Goal: Go to known website: Access a specific website the user already knows

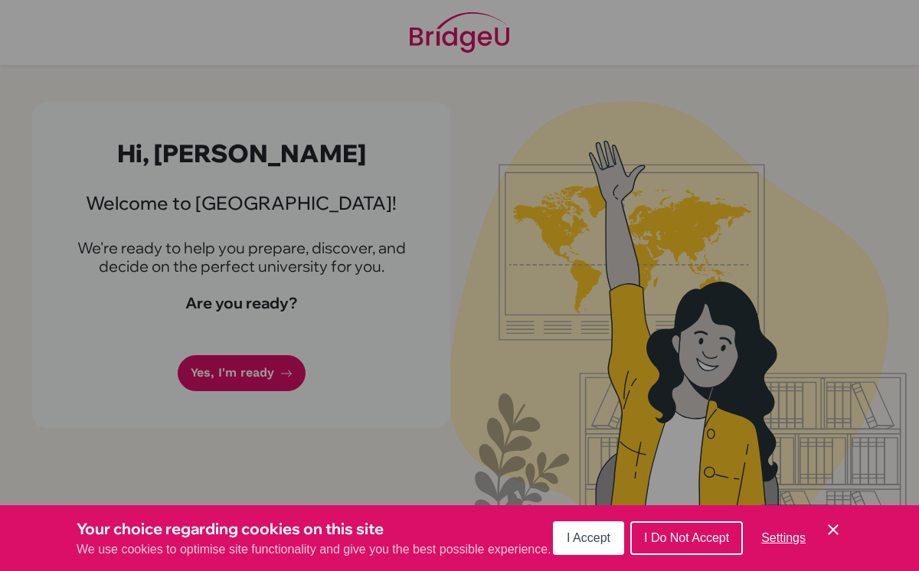
click at [595, 550] on button "I Accept" at bounding box center [588, 538] width 71 height 34
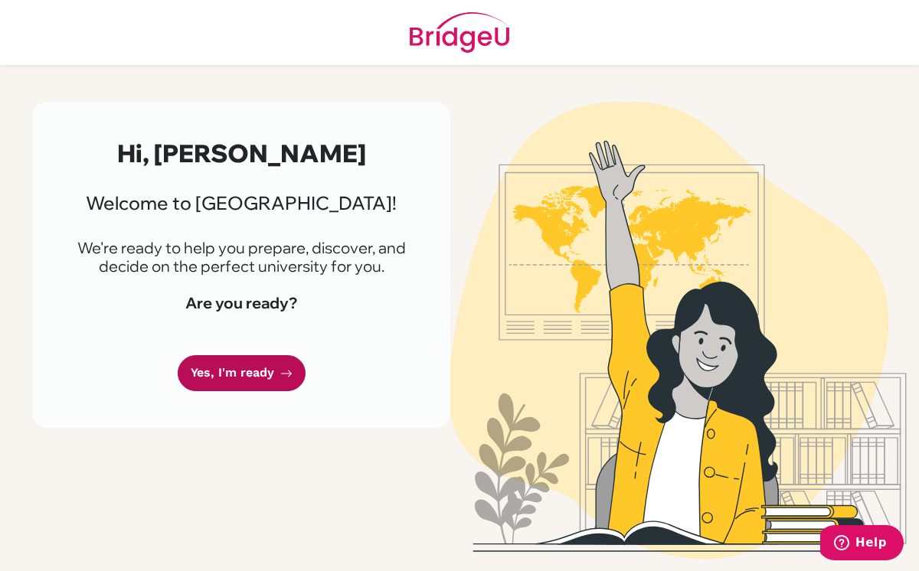
click at [277, 367] on link "Yes, I'm ready" at bounding box center [242, 373] width 128 height 36
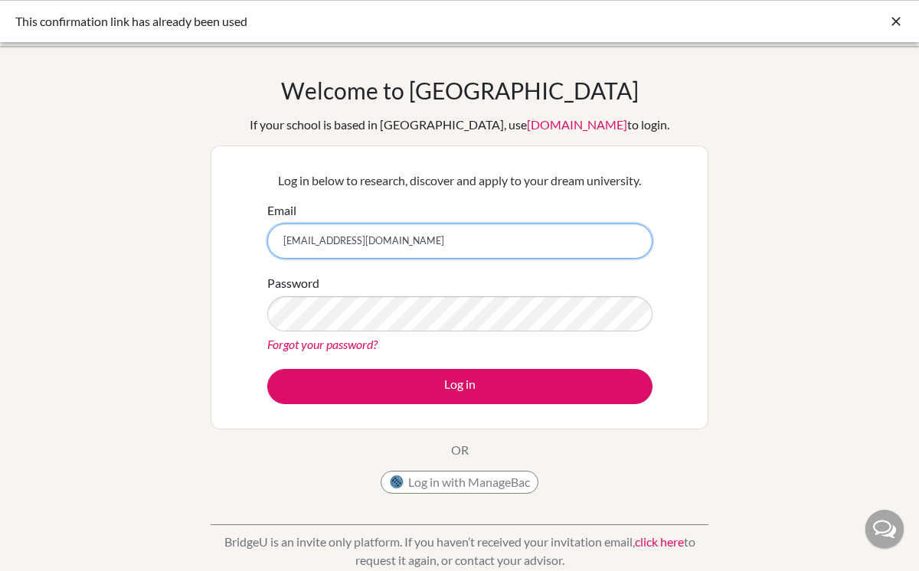
type input "[EMAIL_ADDRESS][DOMAIN_NAME]"
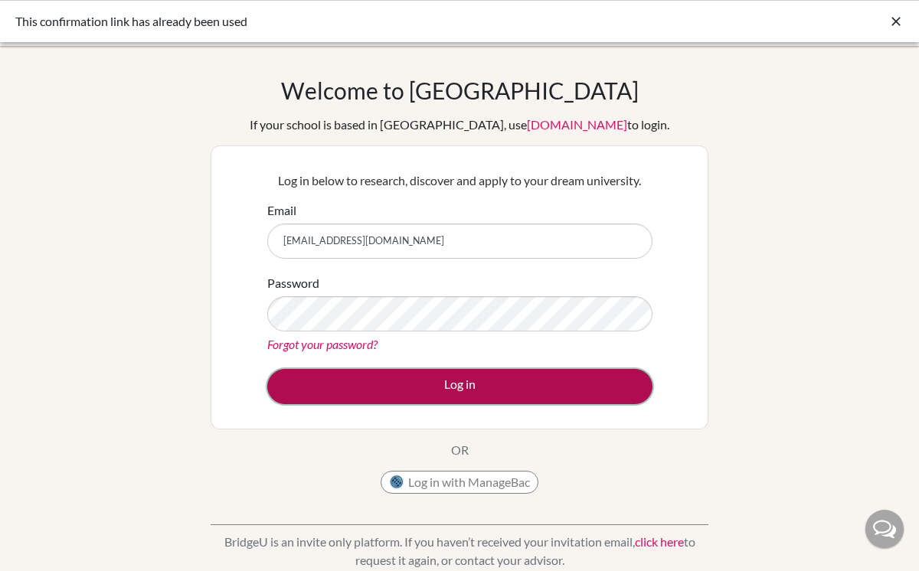
click at [444, 398] on button "Log in" at bounding box center [459, 386] width 385 height 35
